Goal: Information Seeking & Learning: Check status

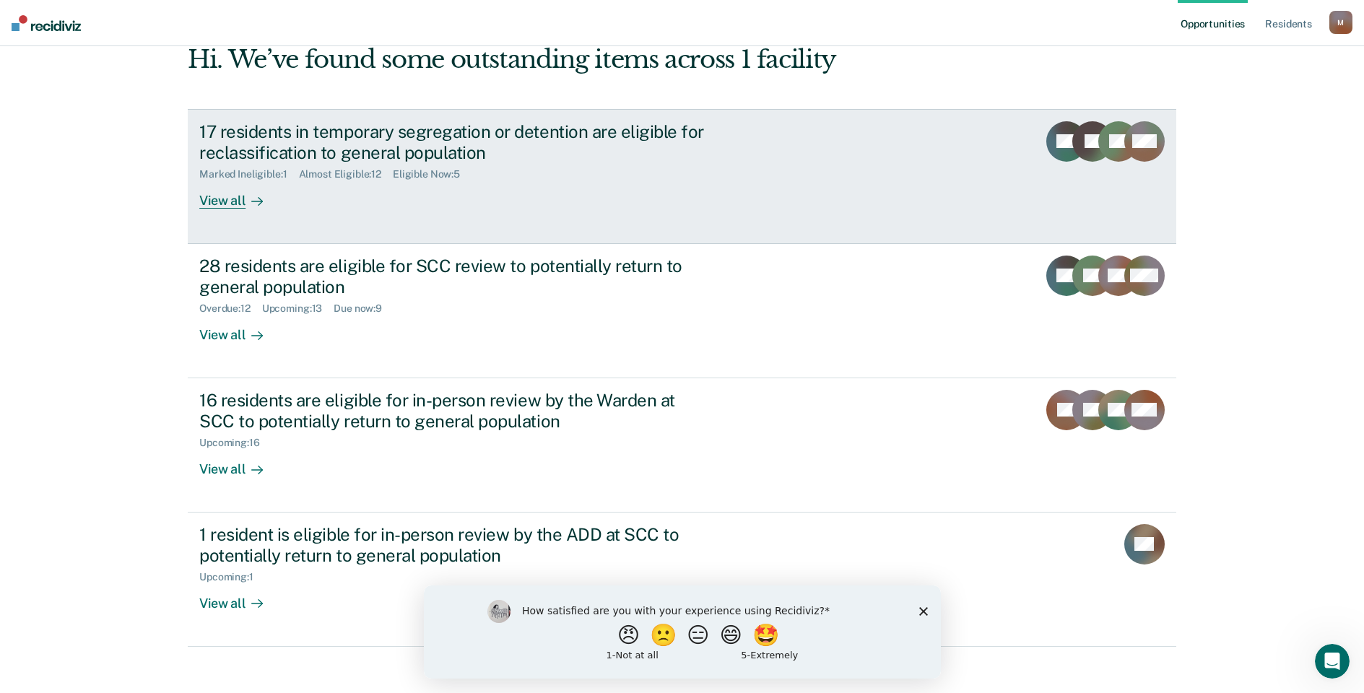
scroll to position [88, 0]
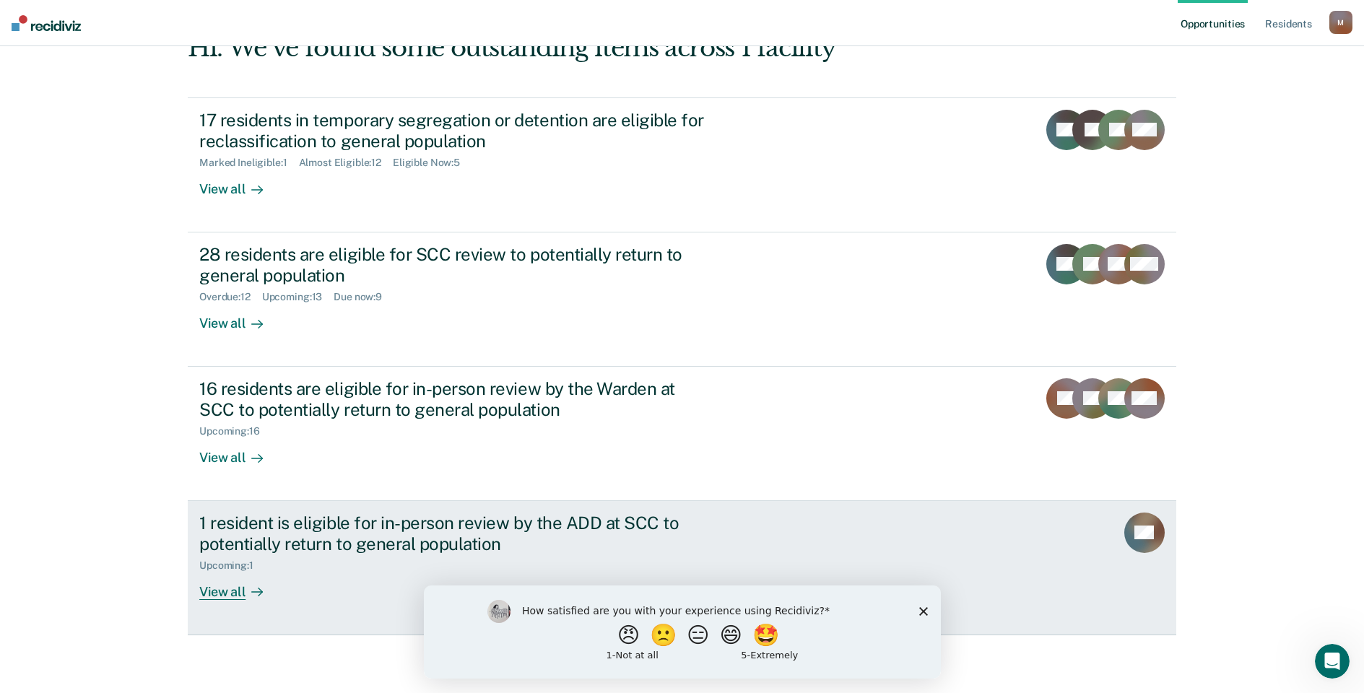
click at [396, 542] on div "1 resident is eligible for in-person review by the ADD at SCC to potentially re…" at bounding box center [452, 534] width 507 height 42
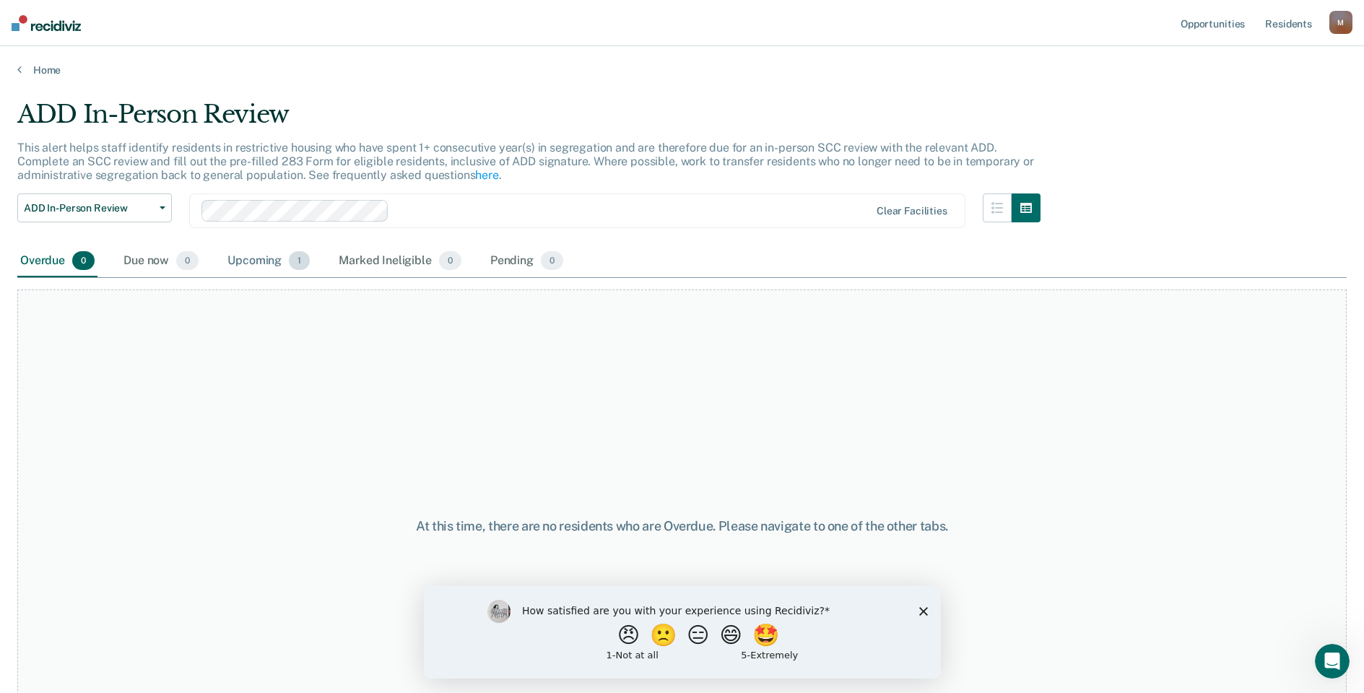
click at [239, 264] on div "Upcoming 1" at bounding box center [269, 262] width 88 height 32
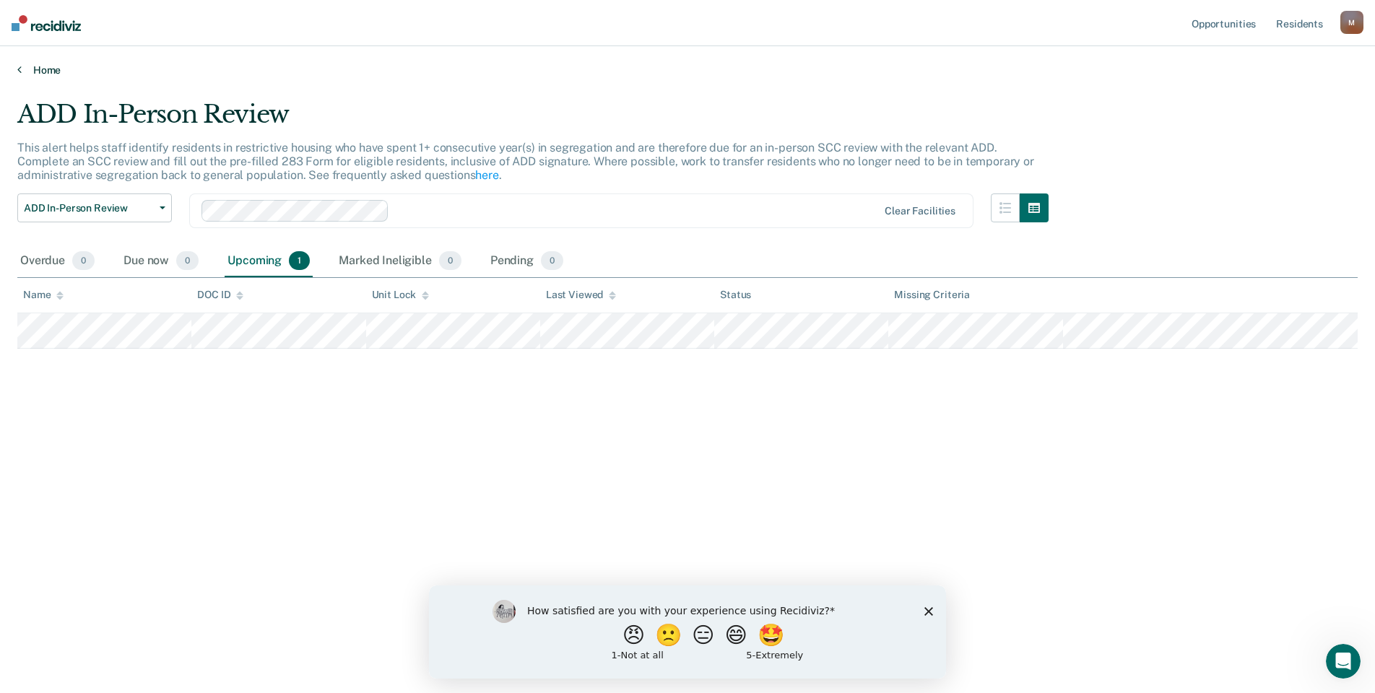
click at [22, 71] on link "Home" at bounding box center [687, 70] width 1340 height 13
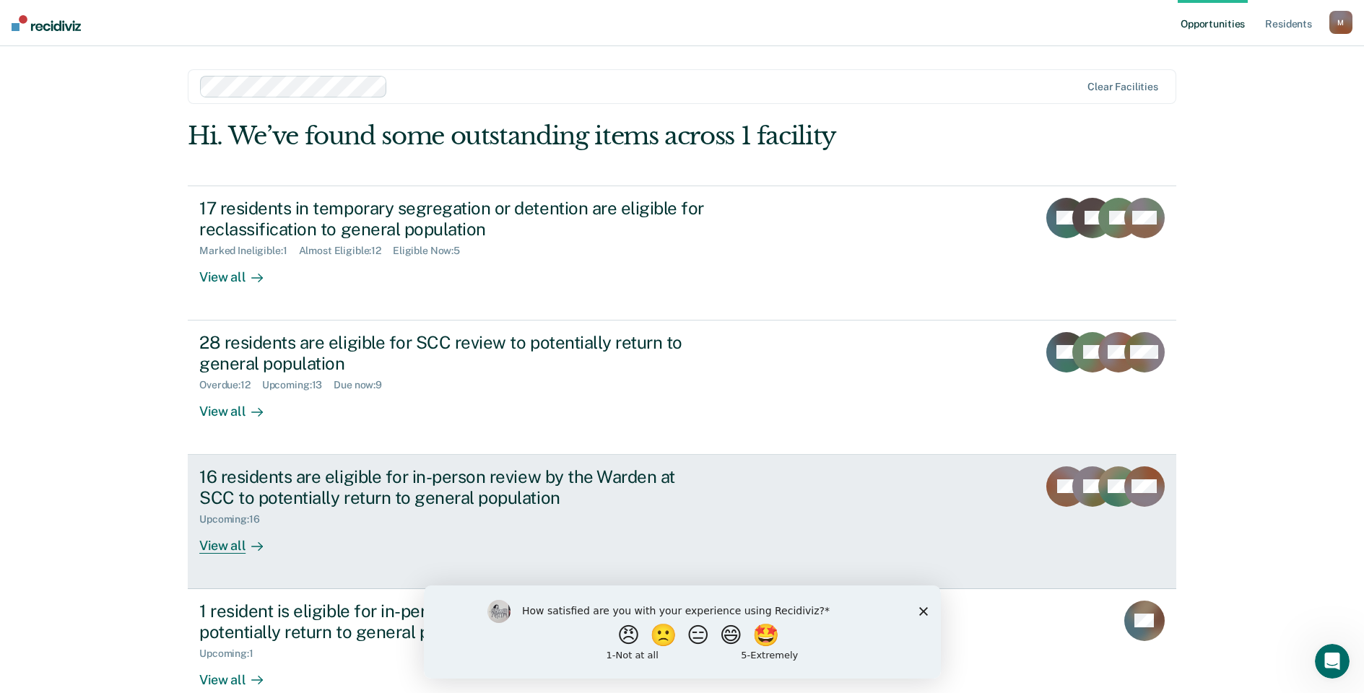
click at [455, 482] on div "16 residents are eligible for in-person review by the Warden at SCC to potentia…" at bounding box center [452, 488] width 507 height 42
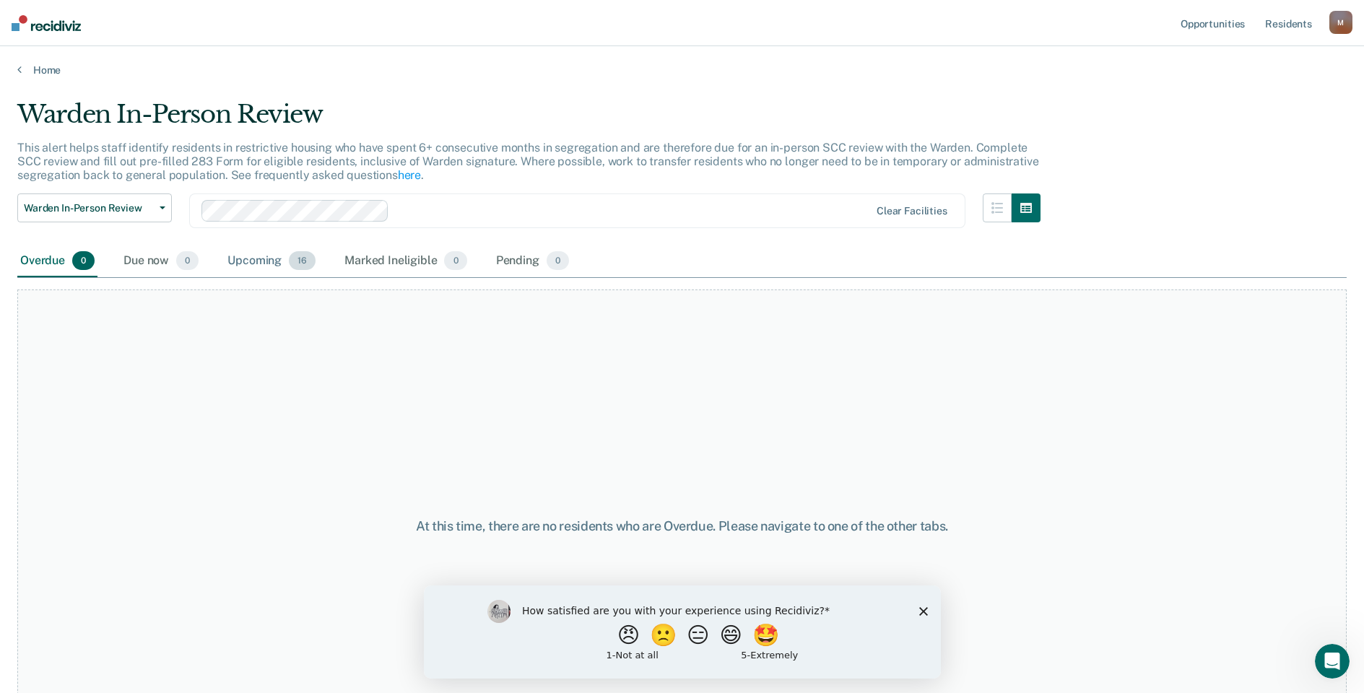
click at [268, 266] on div "Upcoming 16" at bounding box center [272, 262] width 94 height 32
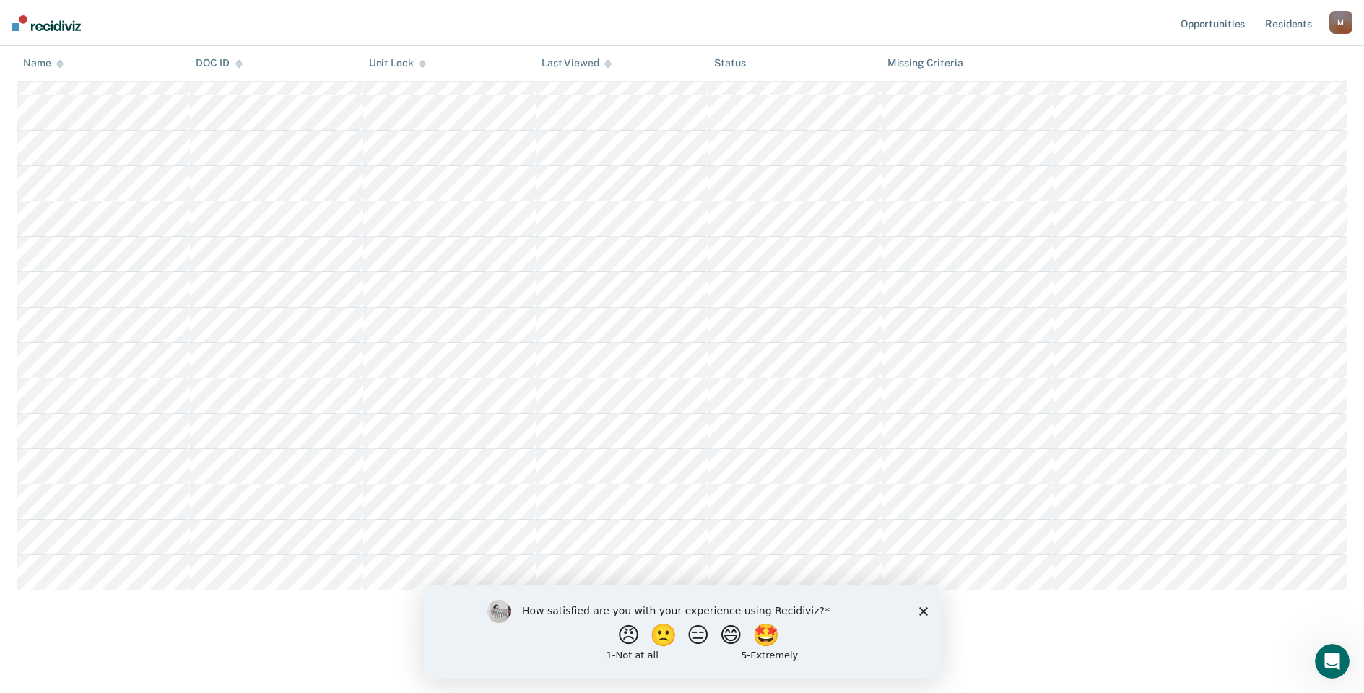
scroll to position [290, 0]
click at [922, 615] on icon "Close survey" at bounding box center [923, 611] width 9 height 9
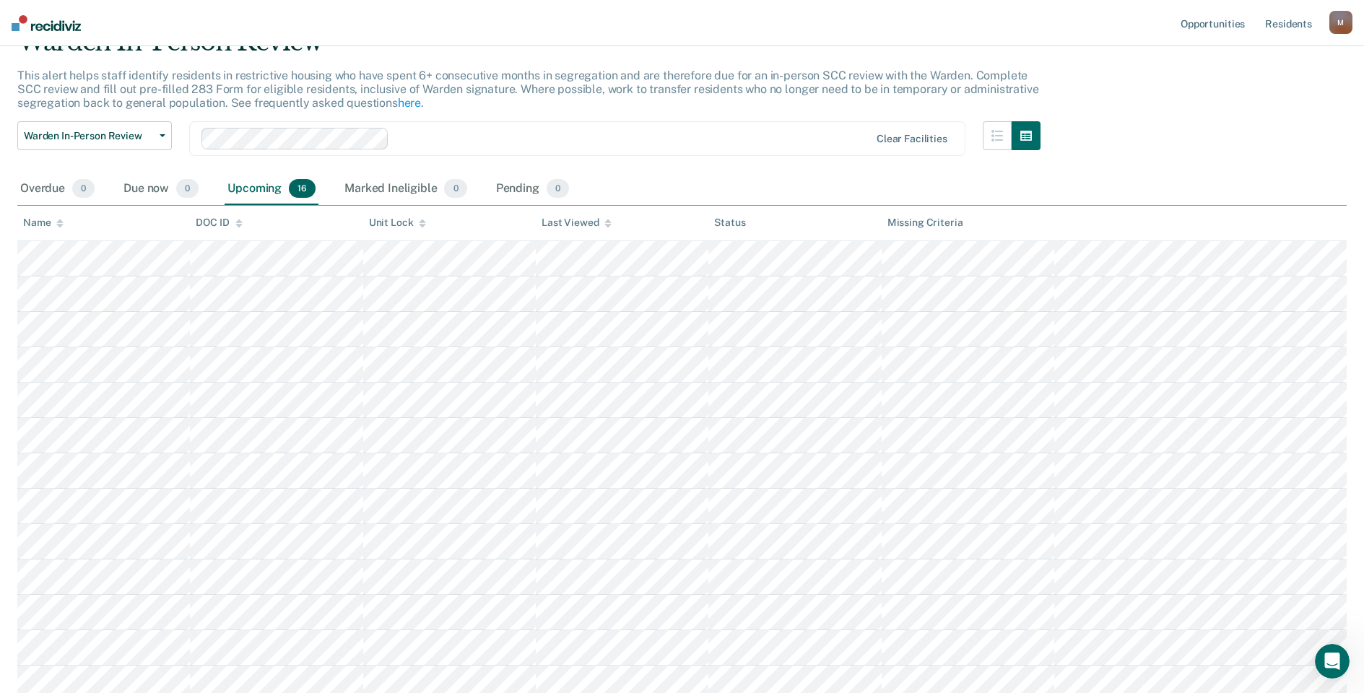
scroll to position [1, 0]
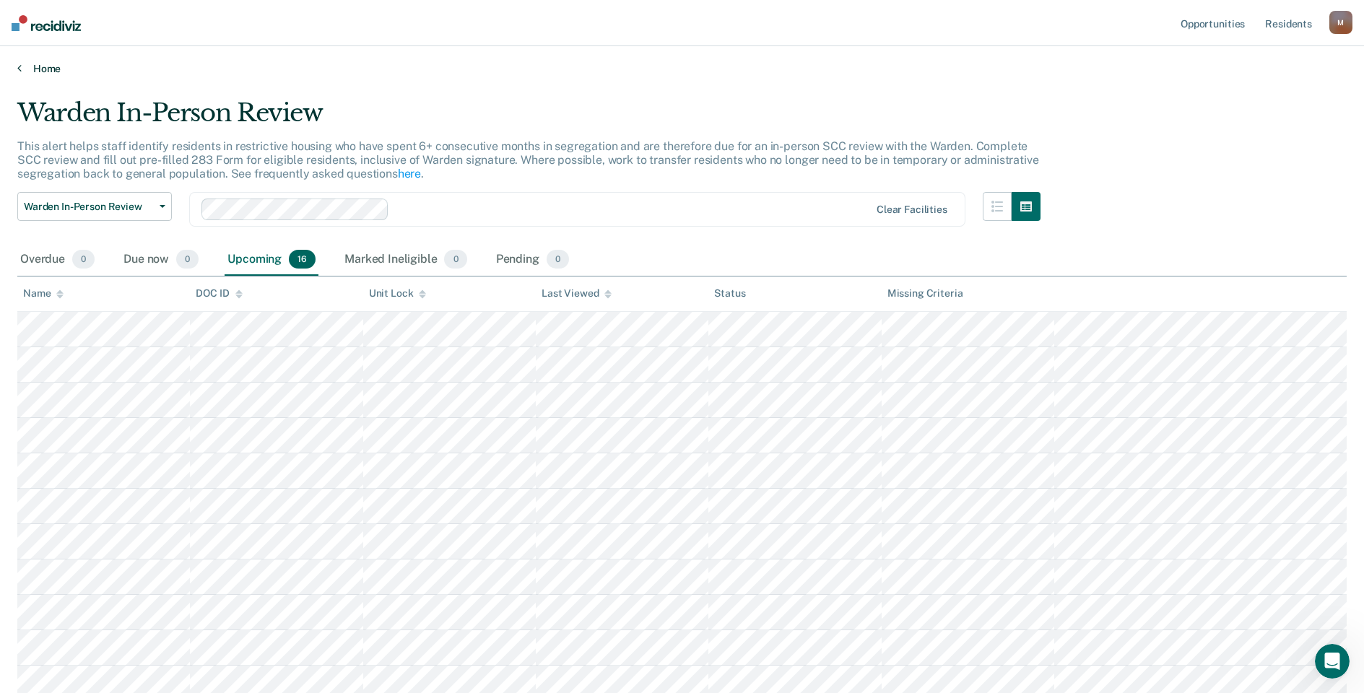
click at [19, 62] on icon at bounding box center [19, 68] width 4 height 12
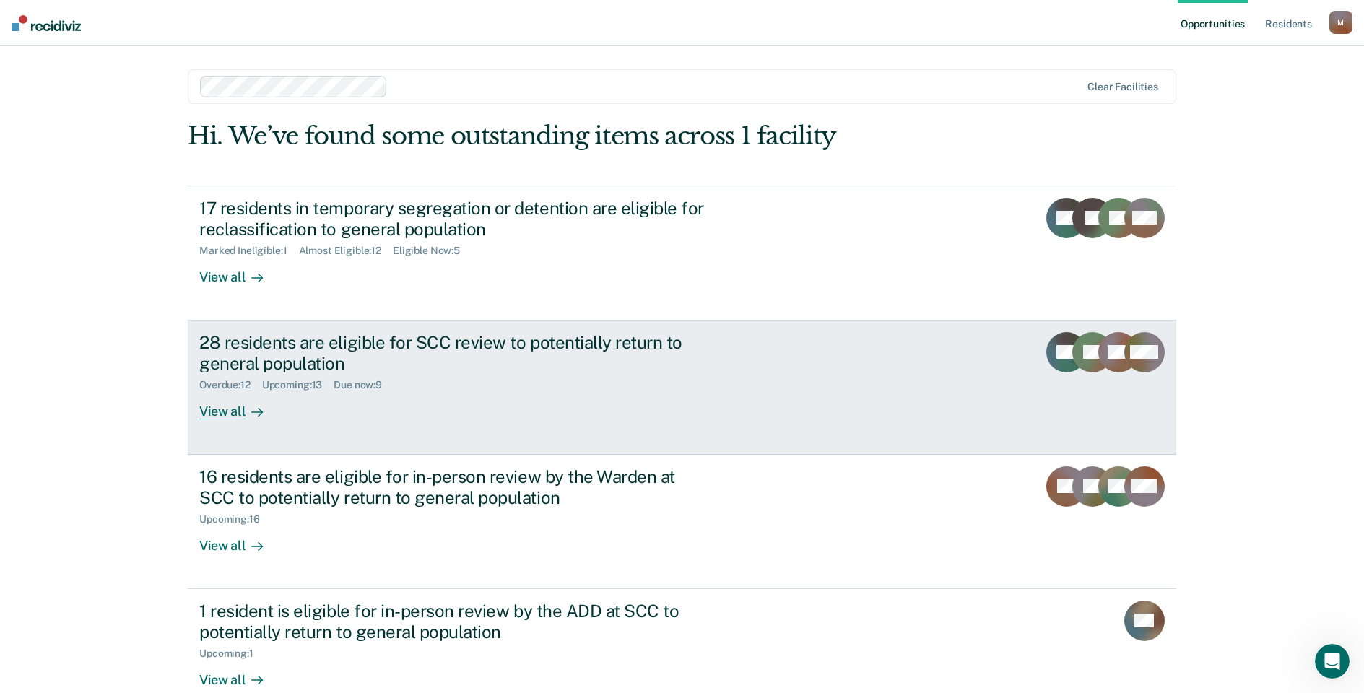
click at [420, 345] on div "28 residents are eligible for SCC review to potentially return to general popul…" at bounding box center [452, 353] width 507 height 42
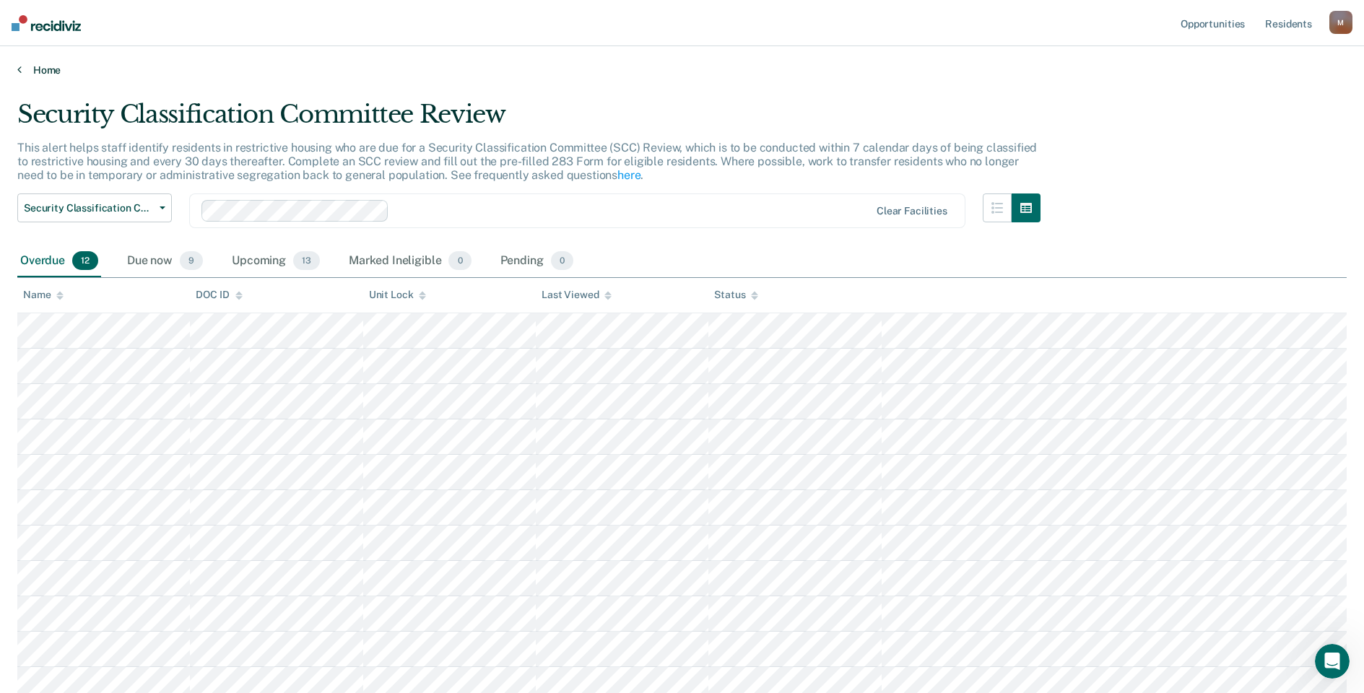
click at [31, 74] on link "Home" at bounding box center [682, 70] width 1330 height 13
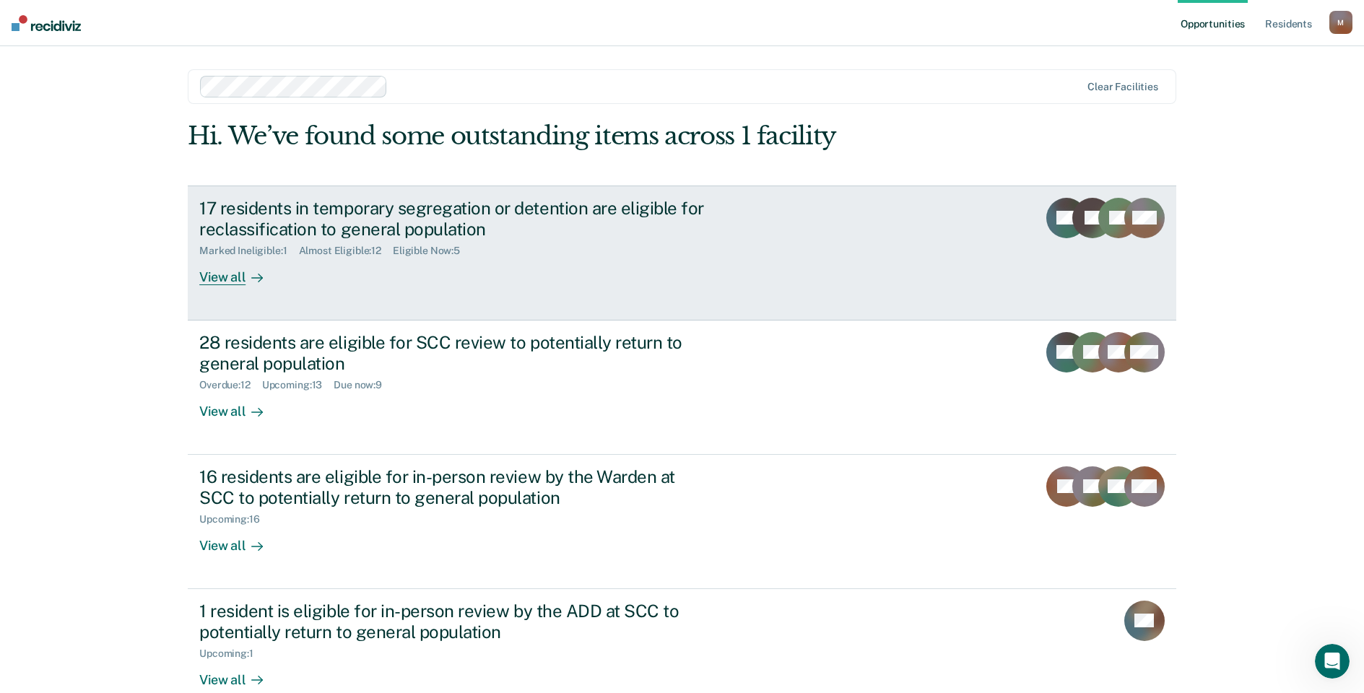
click at [352, 212] on div "17 residents in temporary segregation or detention are eligible for reclassific…" at bounding box center [452, 219] width 507 height 42
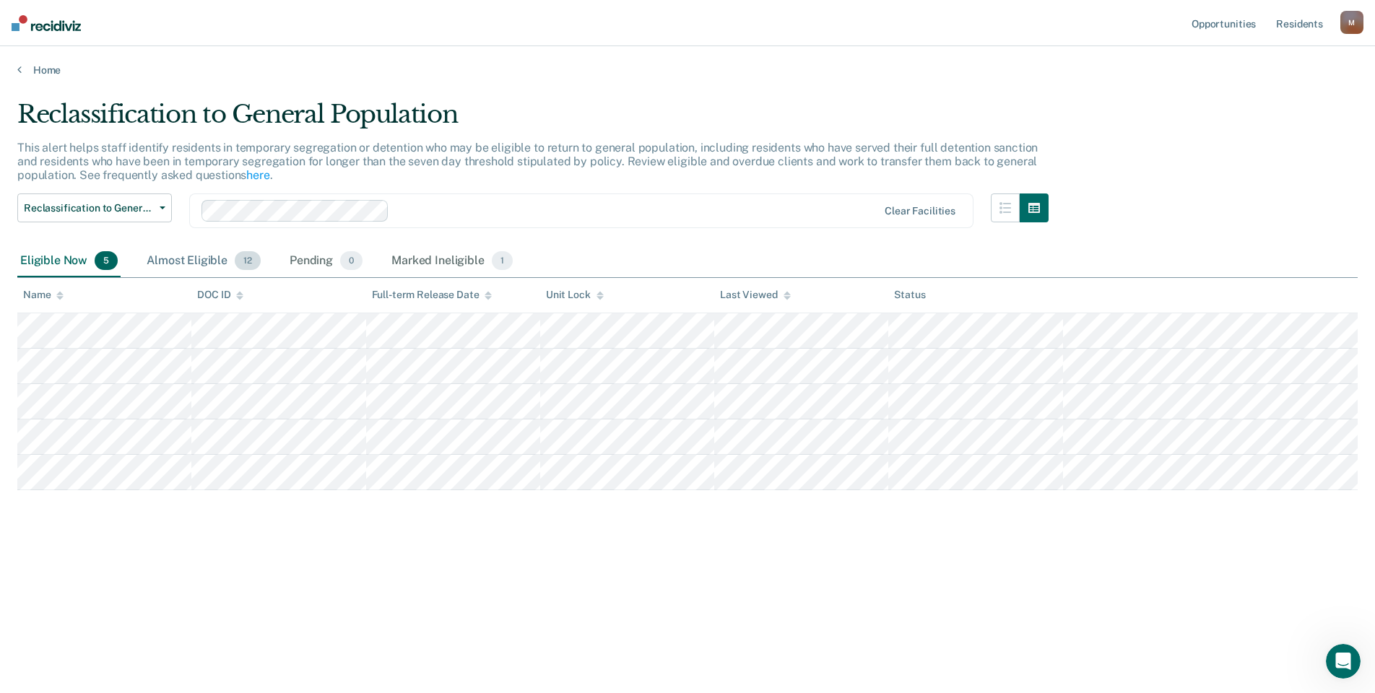
click at [181, 261] on div "Almost Eligible 12" at bounding box center [204, 262] width 120 height 32
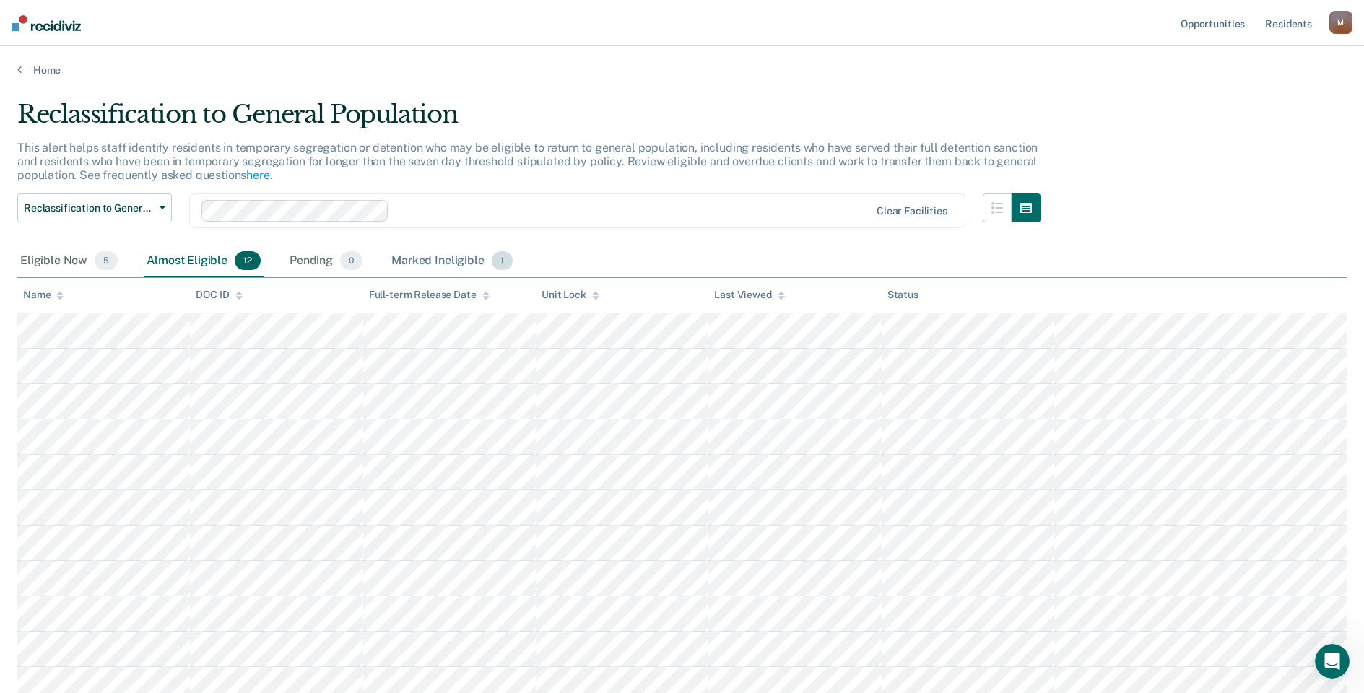
click at [417, 261] on div "Marked Ineligible 1" at bounding box center [452, 262] width 127 height 32
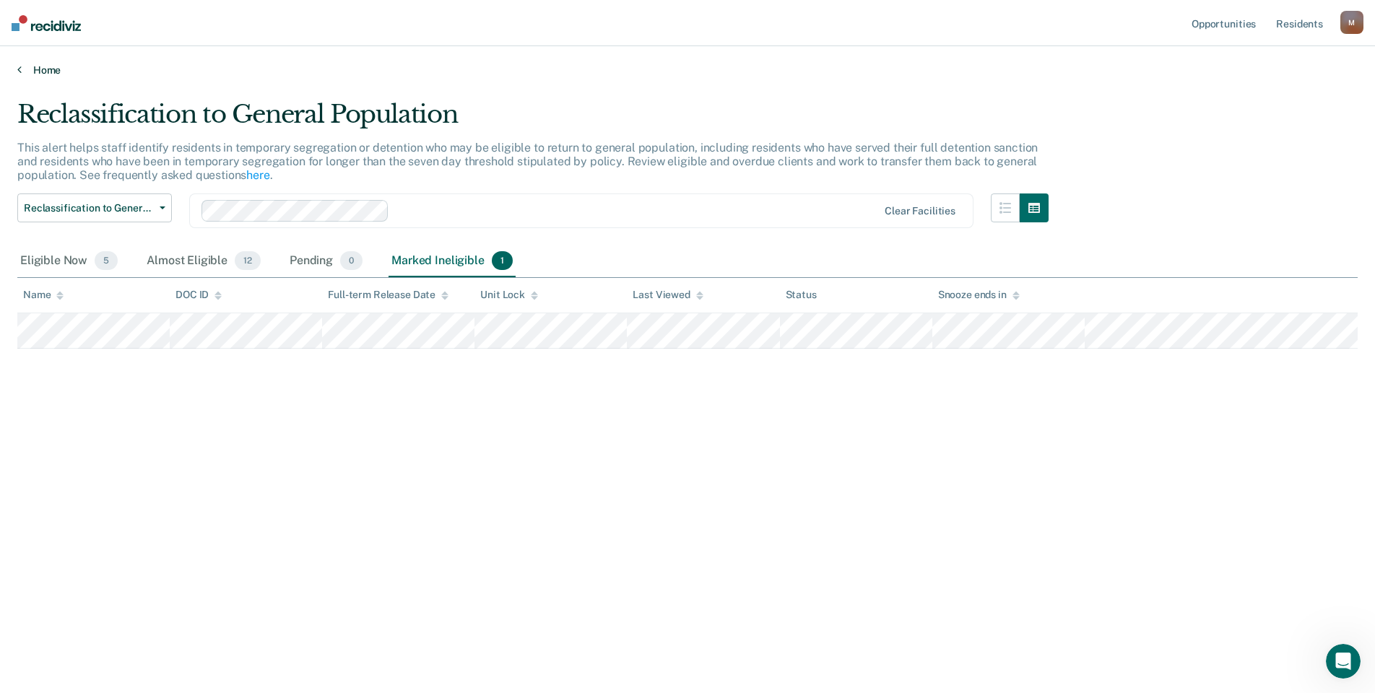
click at [32, 67] on link "Home" at bounding box center [687, 70] width 1340 height 13
